Goal: Register for event/course

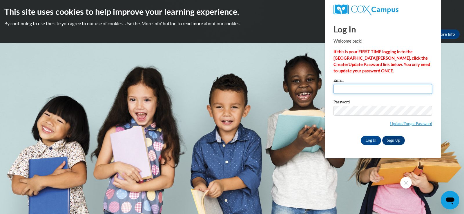
click at [347, 91] on input "Email" at bounding box center [383, 89] width 99 height 10
type input "meunierm@w-csd.org"
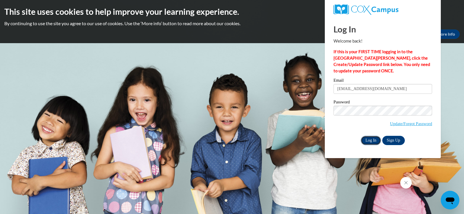
click at [369, 138] on input "Log In" at bounding box center [371, 140] width 20 height 9
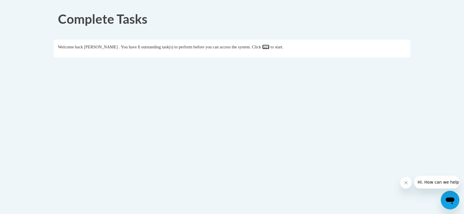
click at [269, 48] on link "here" at bounding box center [265, 47] width 7 height 5
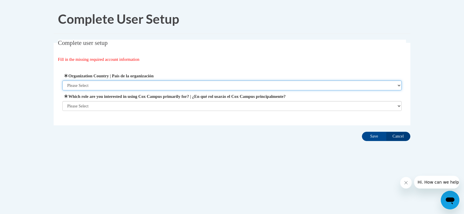
click at [82, 86] on select "Please Select United States | Estados Unidos Outside of the United States | Fue…" at bounding box center [232, 86] width 340 height 10
select select "ad49bcad-a171-4b2e-b99c-48b446064914"
click at [62, 81] on select "Please Select United States | Estados Unidos Outside of the United States | Fue…" at bounding box center [232, 86] width 340 height 10
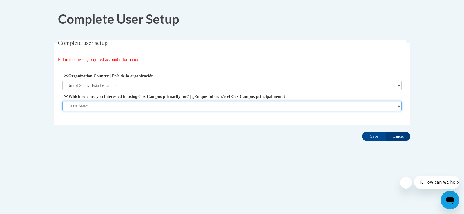
click at [91, 106] on select "Please Select College/University | Colegio/Universidad Community/Nonprofit Part…" at bounding box center [232, 106] width 340 height 10
select select "fbf2d438-af2f-41f8-98f1-81c410e29de3"
click at [62, 111] on select "Please Select College/University | Colegio/Universidad Community/Nonprofit Part…" at bounding box center [232, 106] width 340 height 10
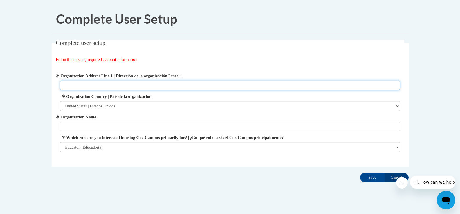
click at [69, 83] on input "Organization Address Line 1 | Dirección de la organización Línea 1" at bounding box center [230, 86] width 340 height 10
type input "233 S. 3rd Ave"
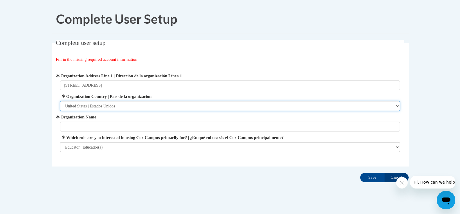
click at [85, 108] on select "Please Select United States | Estados Unidos Outside of the United States | Fue…" at bounding box center [230, 106] width 340 height 10
click at [60, 101] on select "Please Select United States | Estados Unidos Outside of the United States | Fue…" at bounding box center [230, 106] width 340 height 10
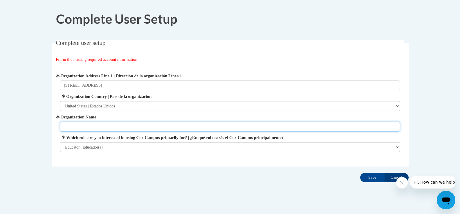
click at [71, 129] on input "Organization Name" at bounding box center [230, 127] width 340 height 10
type input "Winneconne Community Schools"
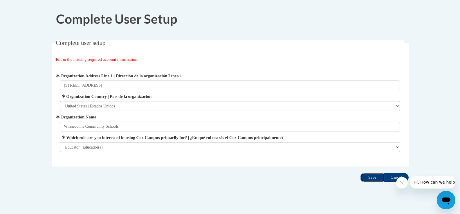
click at [377, 178] on input "Save" at bounding box center [372, 177] width 24 height 9
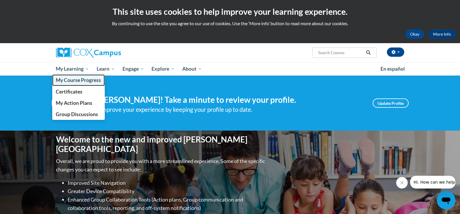
click at [76, 80] on span "My Course Progress" at bounding box center [78, 80] width 45 height 6
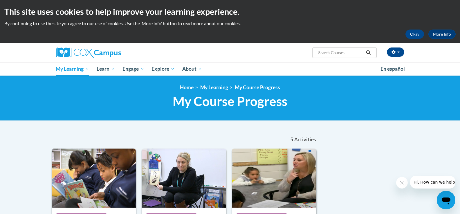
click at [345, 55] on input "Search..." at bounding box center [340, 52] width 46 height 7
type input "vocabulary instruction"
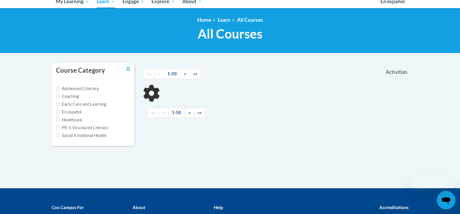
scroll to position [87, 0]
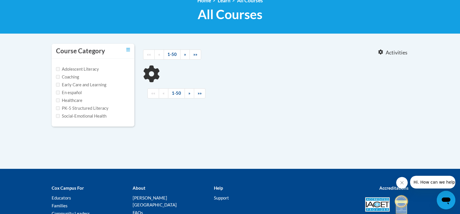
type input "vocabulary instruction"
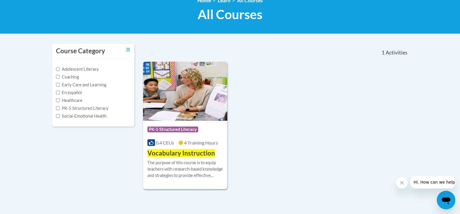
click at [86, 60] on div "Adolescent Literacy Coaching Early Care and Learning En español Healthcare PK-5…" at bounding box center [93, 93] width 83 height 68
click at [58, 70] on input "Adolescent Literacy" at bounding box center [58, 69] width 4 height 4
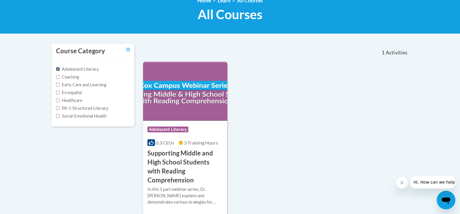
click at [59, 70] on input "Adolescent Literacy" at bounding box center [58, 69] width 4 height 4
checkbox input "false"
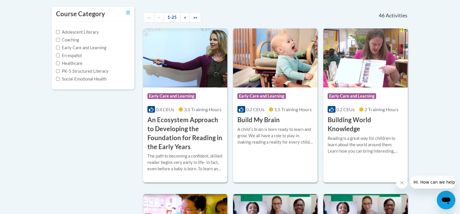
scroll to position [29, 0]
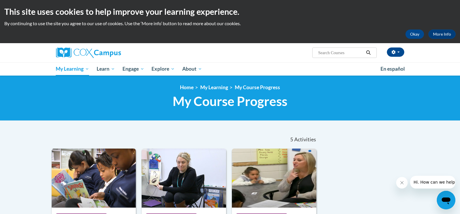
click at [339, 49] on span "Search Search..." at bounding box center [344, 53] width 64 height 10
type input "vocalulary"
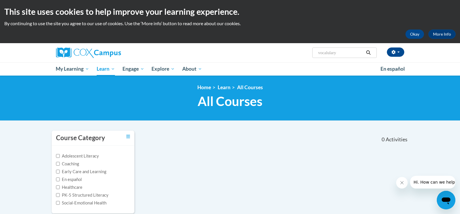
click at [349, 53] on input "vocalulary" at bounding box center [340, 52] width 46 height 7
type input "vocalulary instruction"
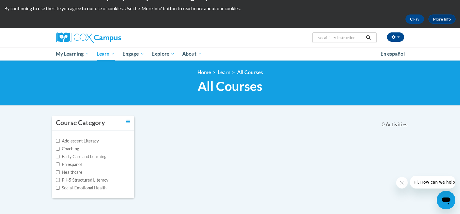
scroll to position [29, 0]
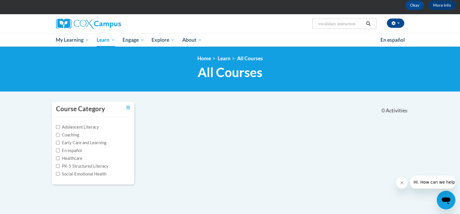
click at [327, 23] on input "vocalulary instruction" at bounding box center [340, 23] width 46 height 7
type input "vocabulary instruction"
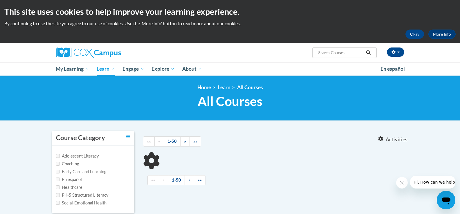
type input "vocabulary instruction"
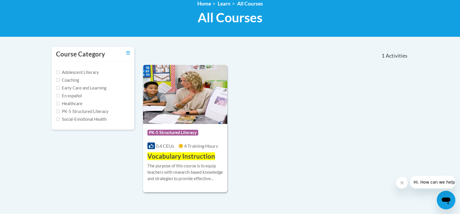
scroll to position [87, 0]
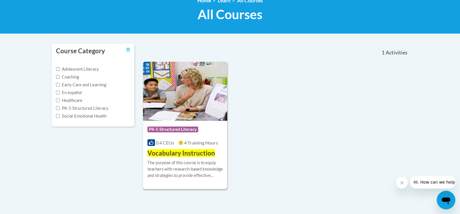
click at [185, 162] on div "The purpose of this course is to equip teachers with research-based knowledge a…" at bounding box center [185, 169] width 76 height 19
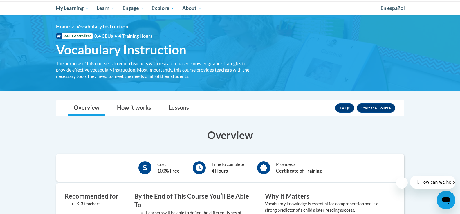
scroll to position [38, 0]
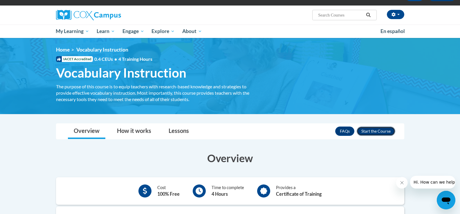
click at [375, 128] on button "Enroll" at bounding box center [375, 131] width 39 height 9
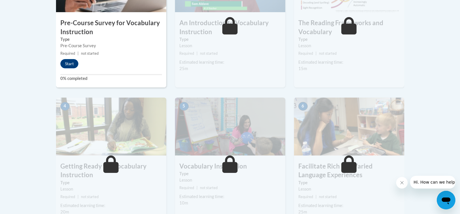
scroll to position [174, 0]
